Goal: Use online tool/utility: Utilize a website feature to perform a specific function

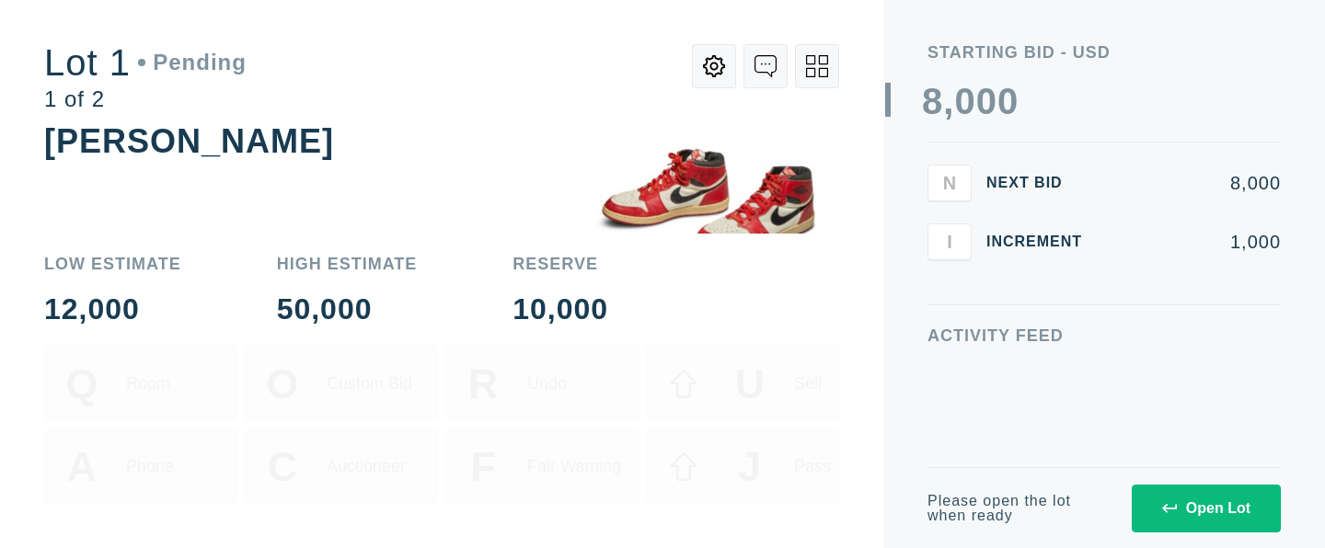
click at [1205, 508] on div "Open Lot" at bounding box center [1206, 509] width 88 height 17
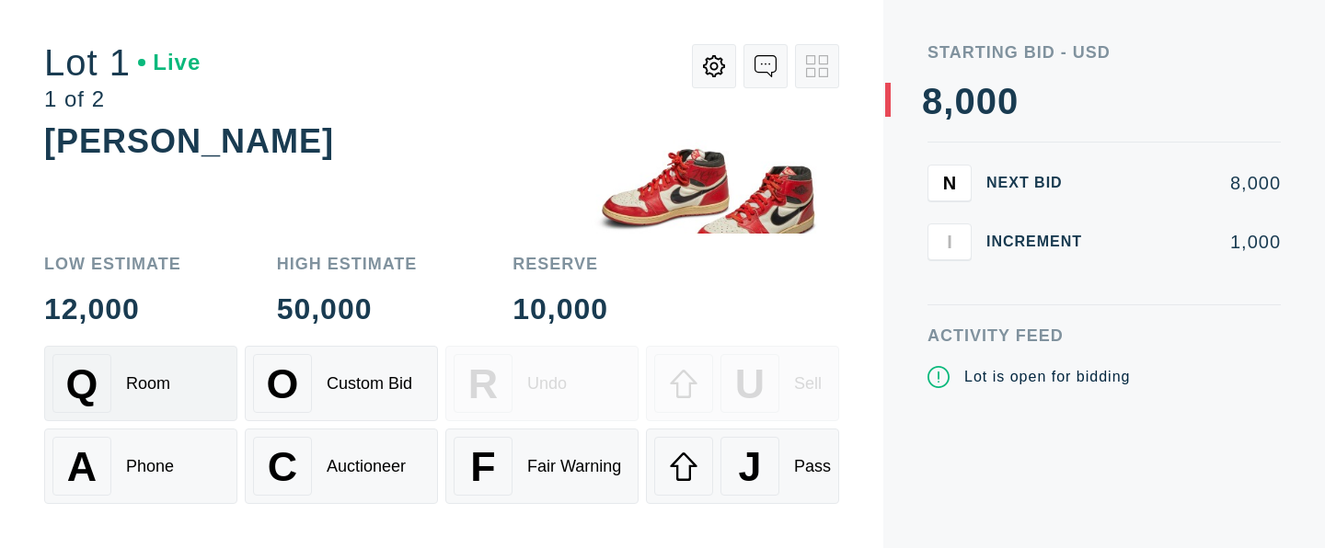
click at [141, 384] on div "Room" at bounding box center [148, 383] width 44 height 19
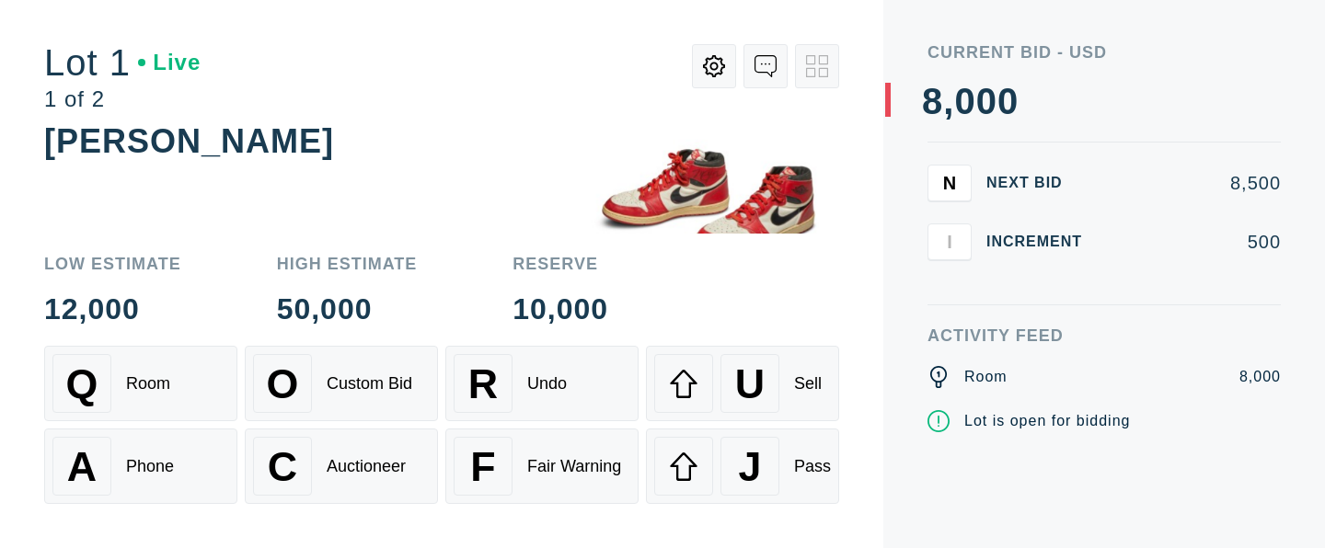
click at [743, 384] on span "U" at bounding box center [749, 384] width 29 height 47
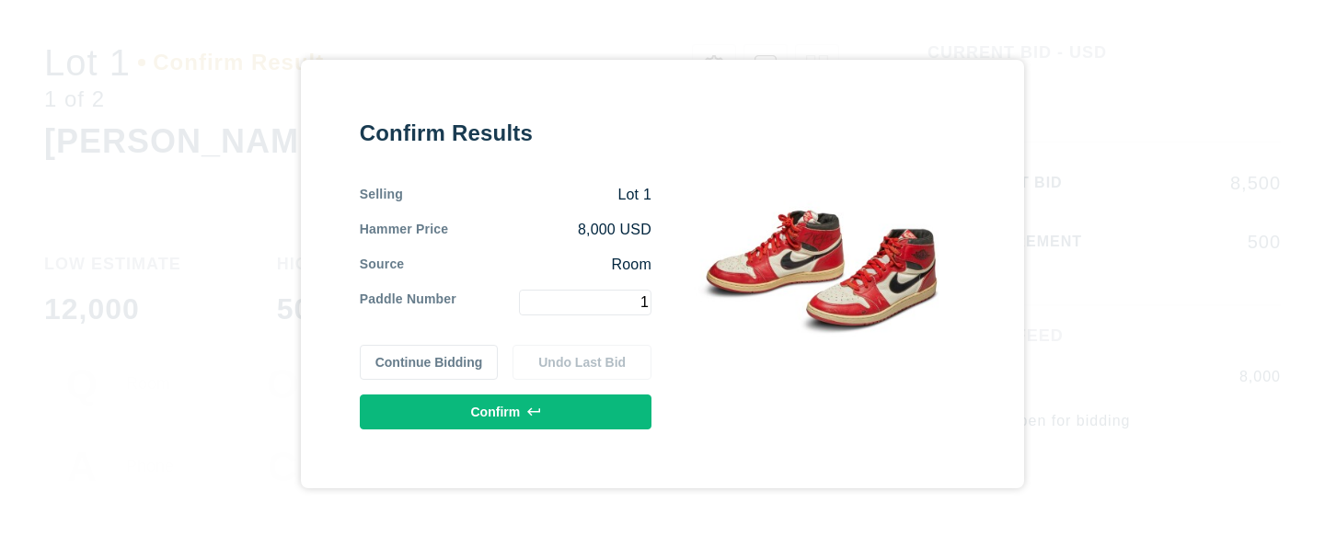
type input "1"
click at [506, 412] on button "Confirm" at bounding box center [506, 412] width 292 height 35
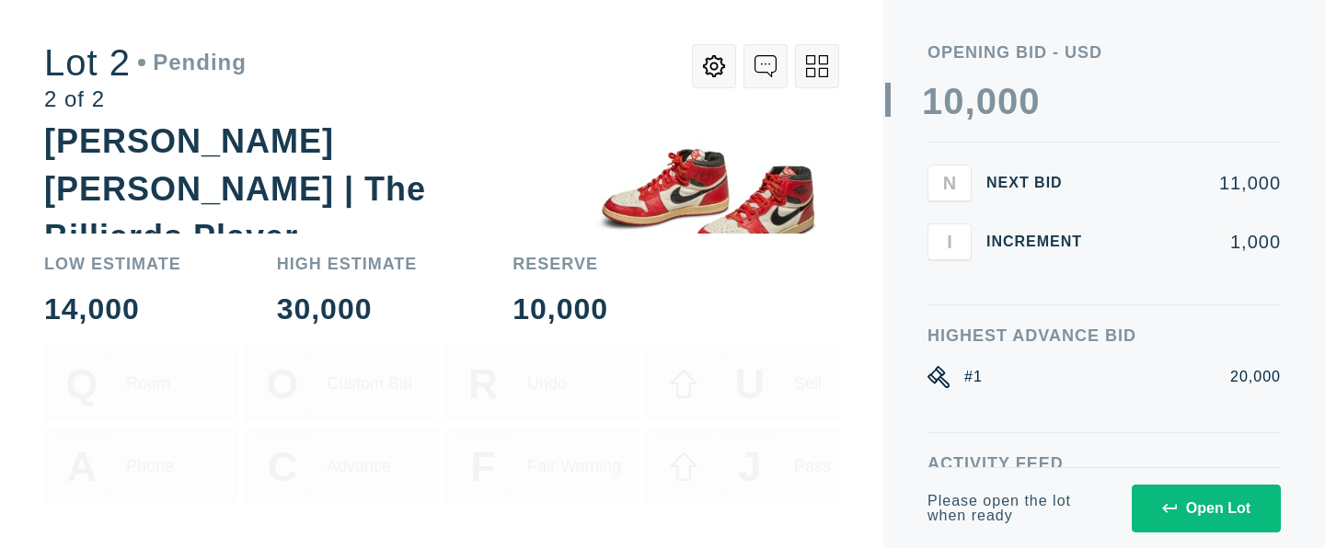
click at [1205, 508] on div "Open Lot" at bounding box center [1206, 509] width 88 height 17
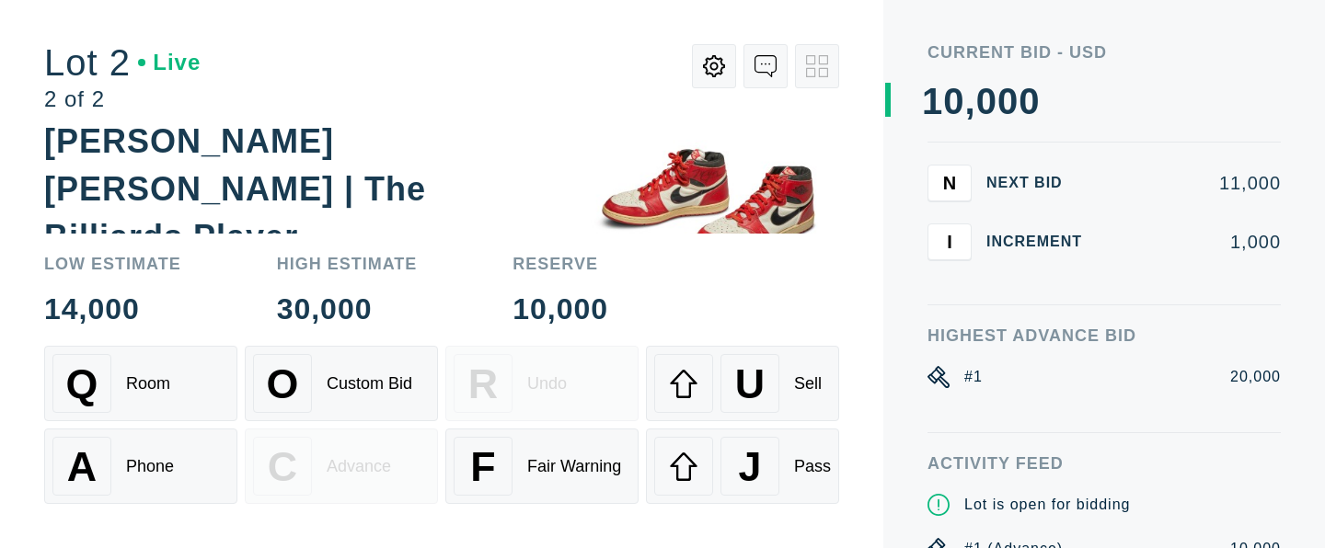
click at [141, 466] on div "Phone" at bounding box center [150, 466] width 48 height 19
